Goal: Information Seeking & Learning: Learn about a topic

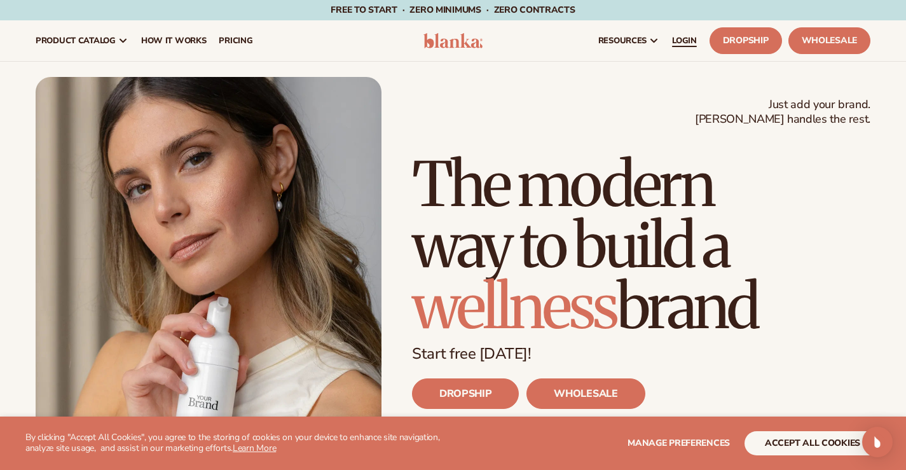
click at [672, 36] on span "LOGIN" at bounding box center [684, 41] width 25 height 10
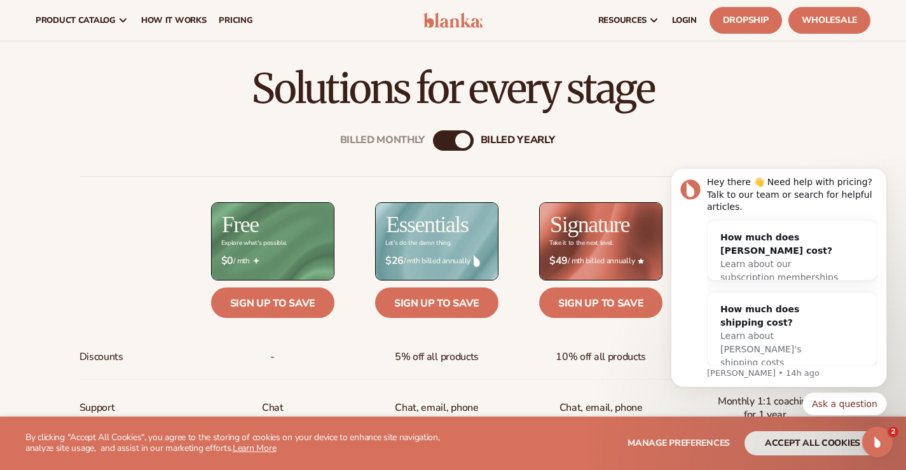
scroll to position [220, 0]
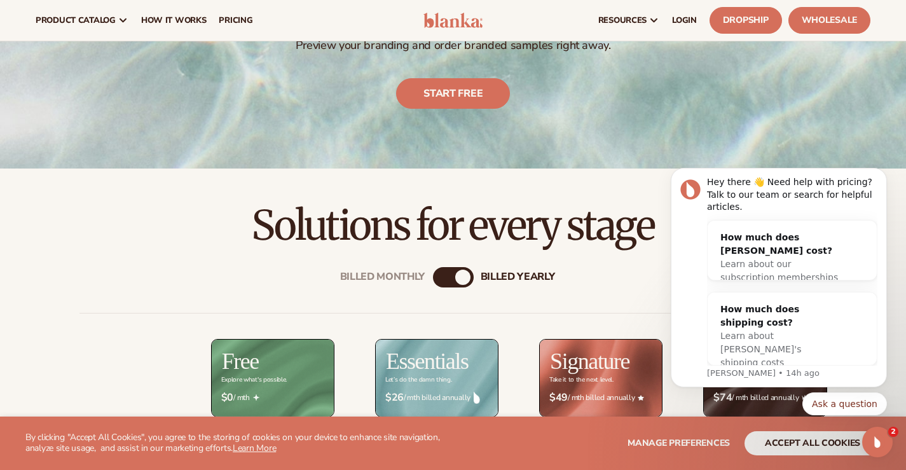
click at [462, 23] on img at bounding box center [453, 20] width 60 height 15
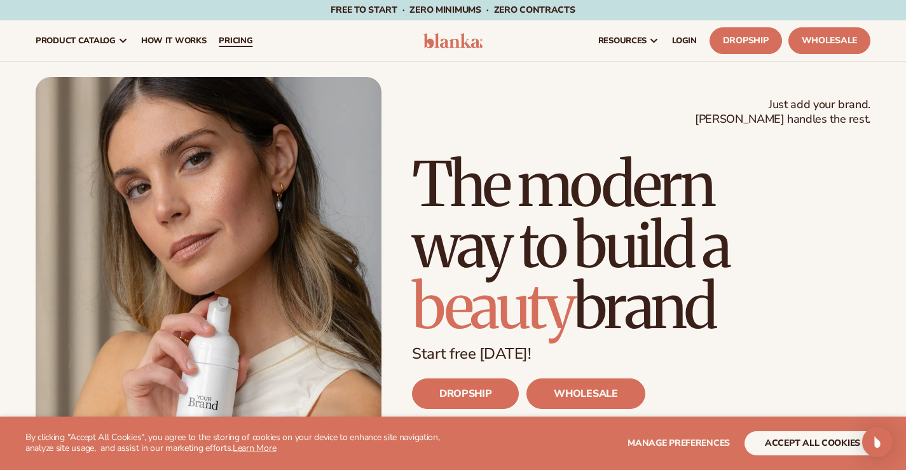
click at [252, 39] on span "pricing" at bounding box center [236, 41] width 34 height 10
